Goal: Find specific page/section: Find specific page/section

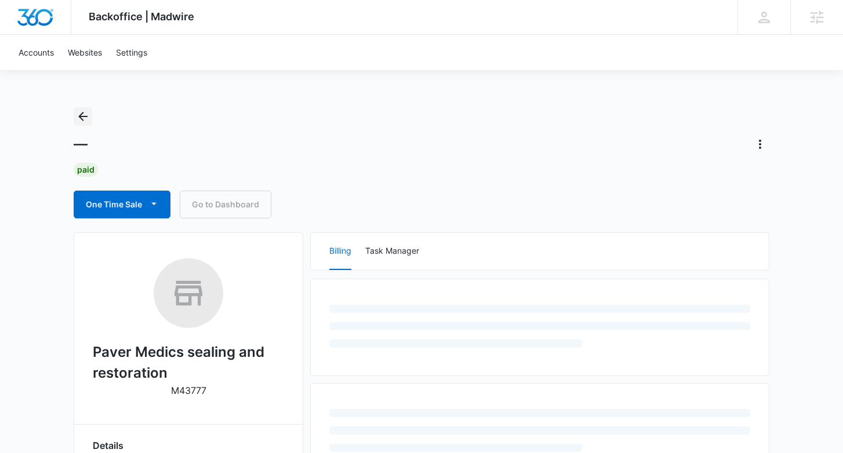
click at [82, 119] on icon "Back" at bounding box center [82, 116] width 9 height 9
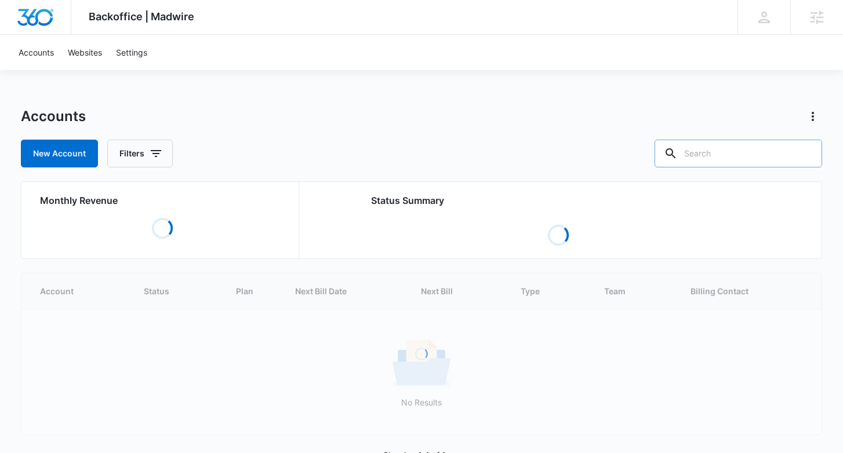
click at [762, 154] on input "text" at bounding box center [738, 154] width 168 height 28
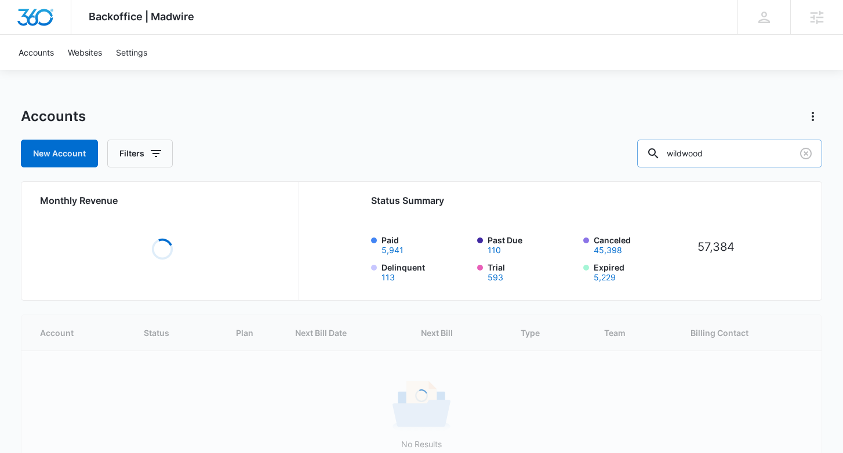
type input "wildwood"
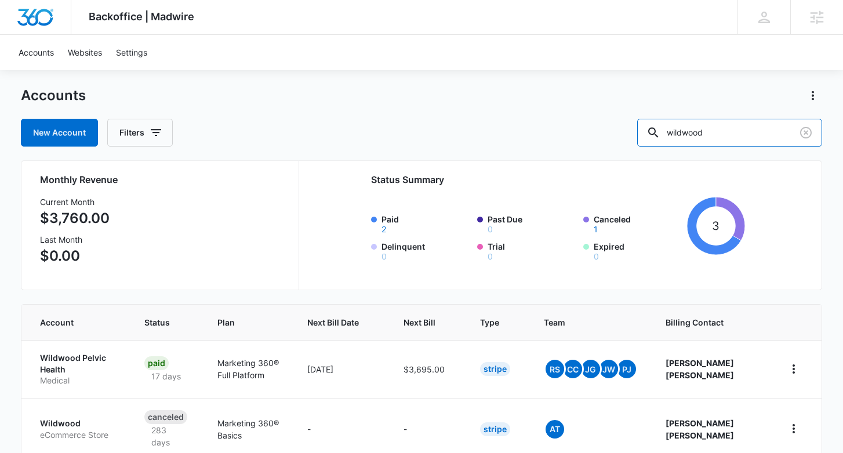
scroll to position [144, 0]
